Goal: Navigation & Orientation: Understand site structure

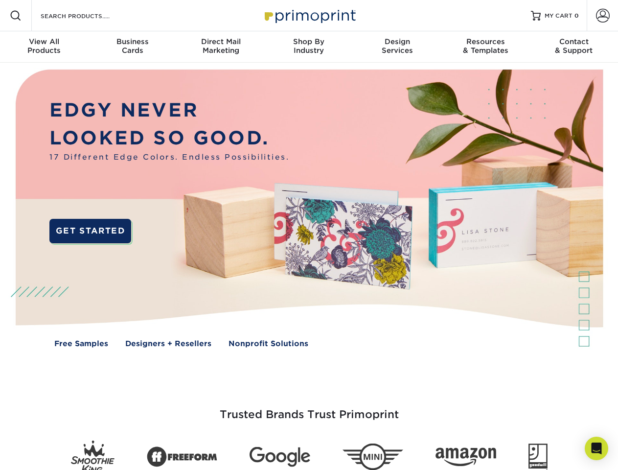
click at [309, 235] on img at bounding box center [309, 216] width 612 height 306
click at [16, 16] on span at bounding box center [16, 16] width 12 height 12
click at [602, 16] on span at bounding box center [603, 16] width 14 height 14
click at [44, 47] on div "View All Products" at bounding box center [44, 46] width 88 height 18
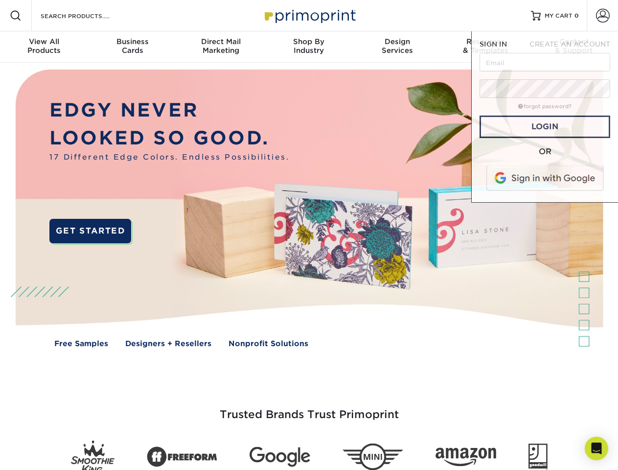
click at [132, 47] on div "Business Cards" at bounding box center [132, 46] width 88 height 18
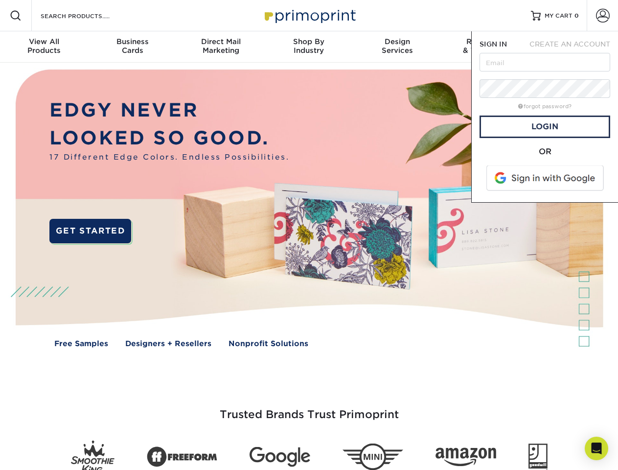
click at [221, 47] on div "Direct Mail Marketing" at bounding box center [221, 46] width 88 height 18
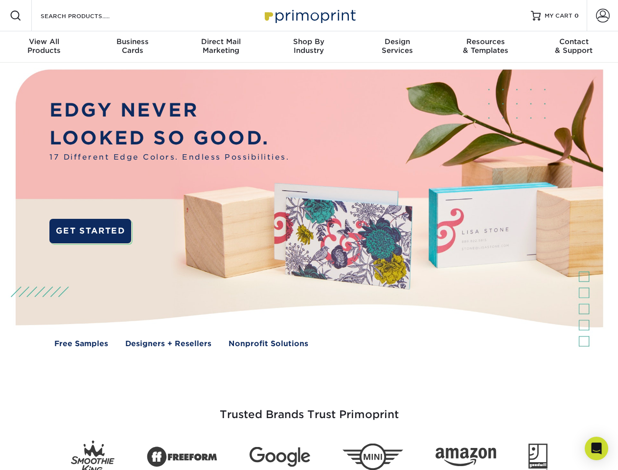
click at [309, 47] on div "Shop By Industry" at bounding box center [309, 46] width 88 height 18
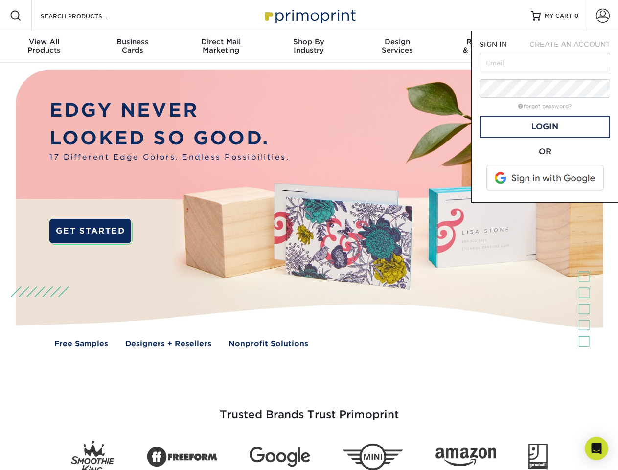
click at [397, 47] on div "Design Services" at bounding box center [397, 46] width 88 height 18
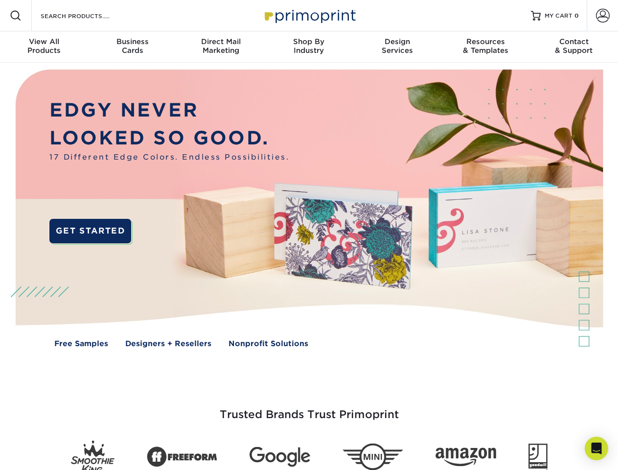
click at [485, 47] on span "SIGN IN" at bounding box center [492, 44] width 27 height 8
click at [574, 47] on div "Contact & Support" at bounding box center [574, 46] width 88 height 18
